Goal: Find specific fact: Find specific fact

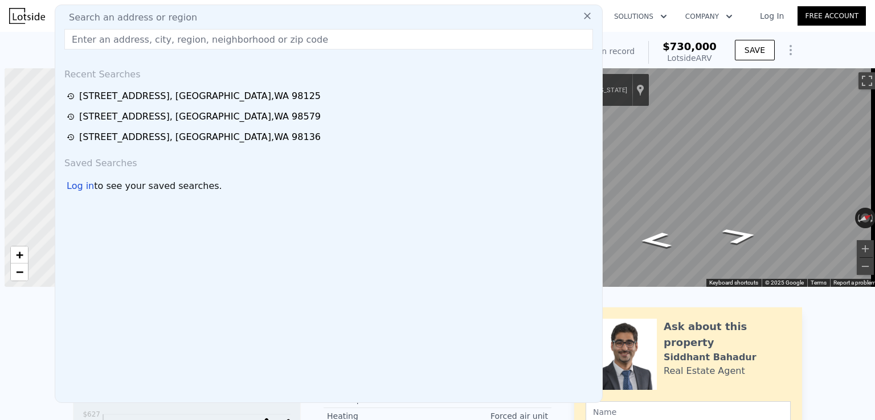
scroll to position [0, 5]
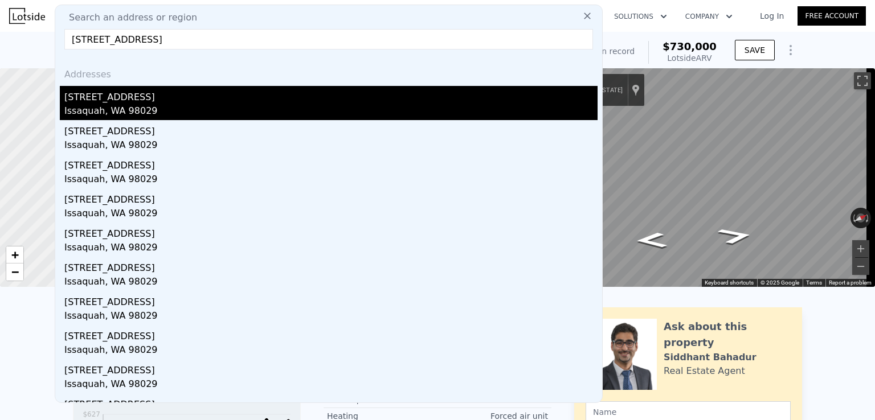
type input "[STREET_ADDRESS]"
click at [201, 99] on div "[STREET_ADDRESS]" at bounding box center [330, 95] width 533 height 18
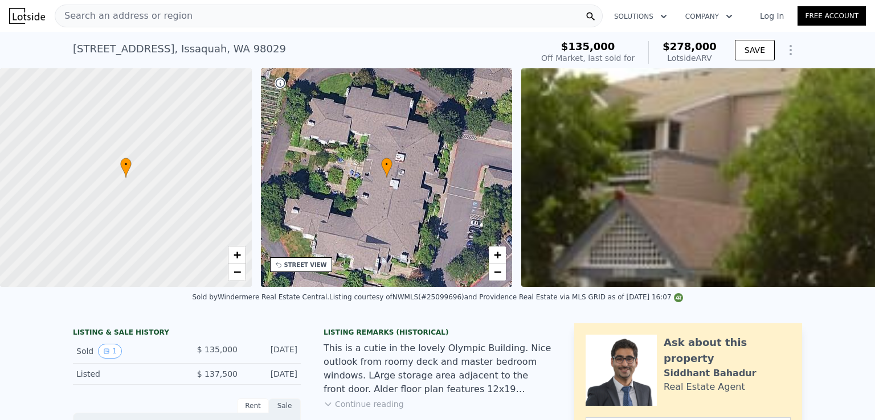
click at [691, 44] on span "$278,000" at bounding box center [690, 46] width 54 height 12
copy span "$278,000"
